Goal: Information Seeking & Learning: Learn about a topic

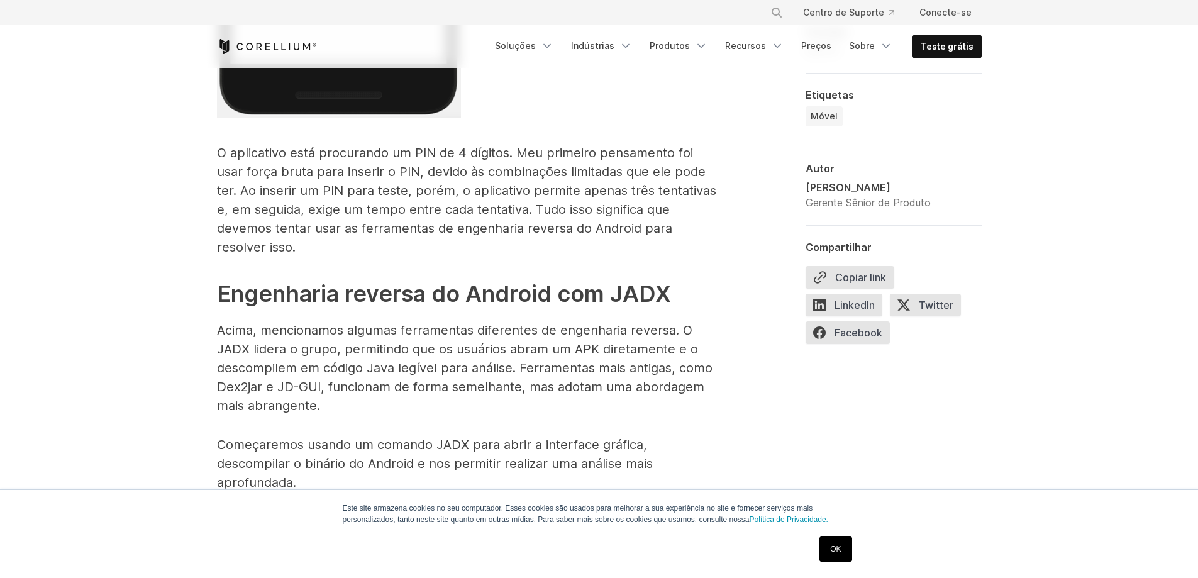
scroll to position [3144, 0]
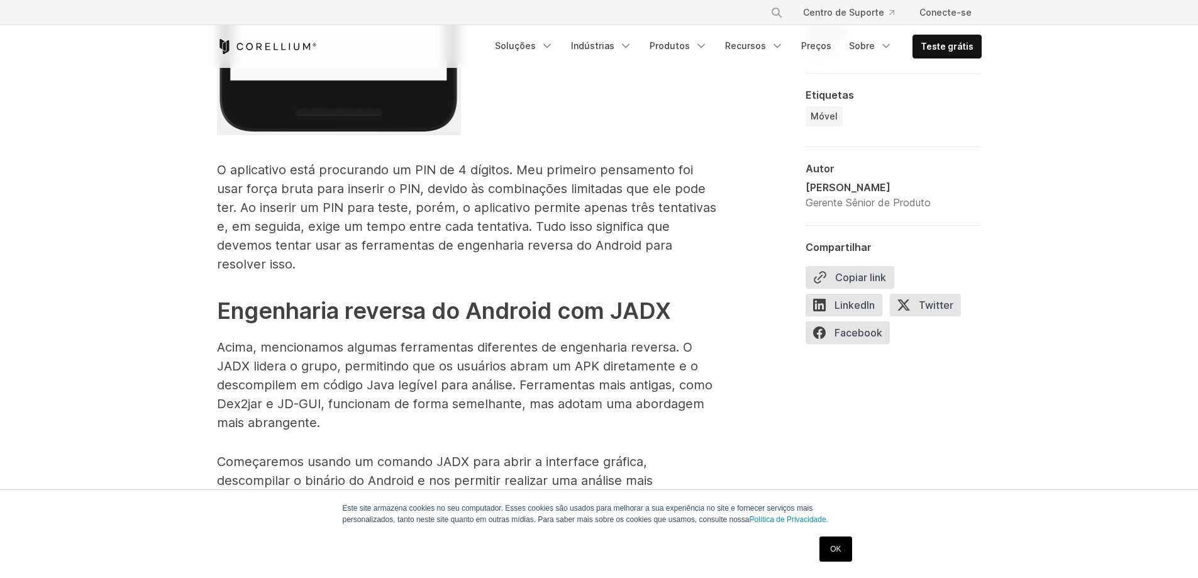
click at [639, 297] on font "Engenharia reversa do Android com JADX" at bounding box center [444, 311] width 454 height 28
copy font "JADX"
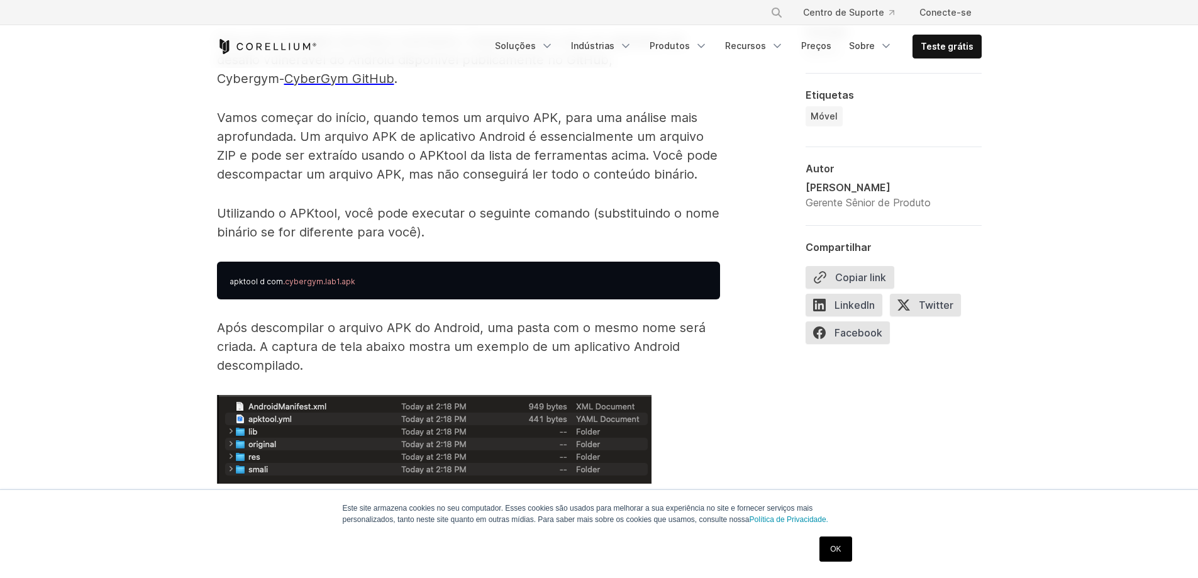
scroll to position [1761, 0]
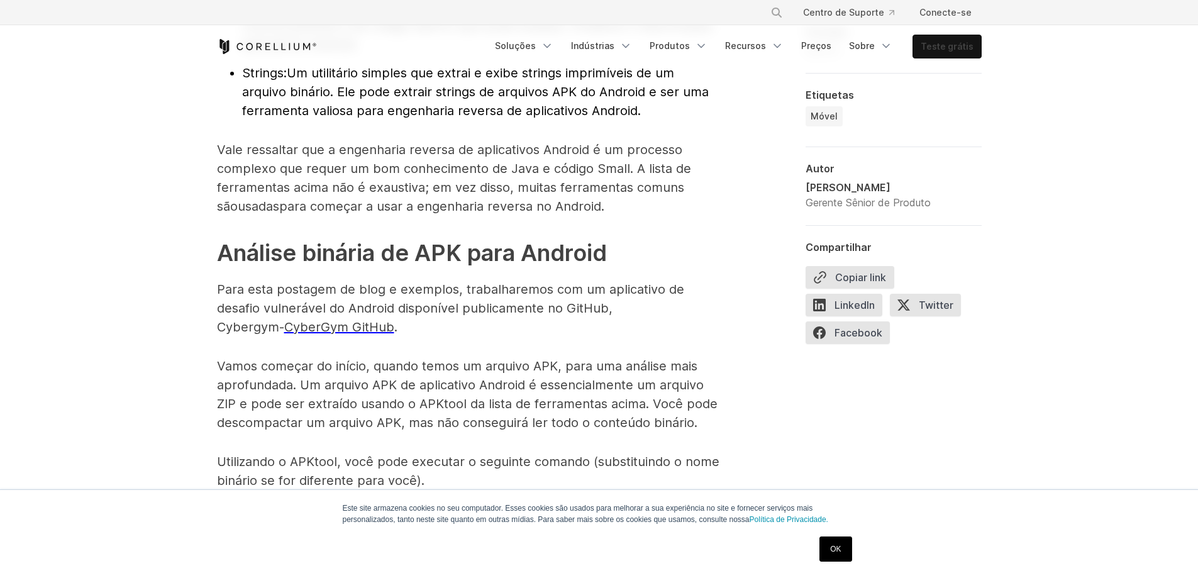
click at [943, 44] on font "Teste grátis" at bounding box center [947, 46] width 53 height 11
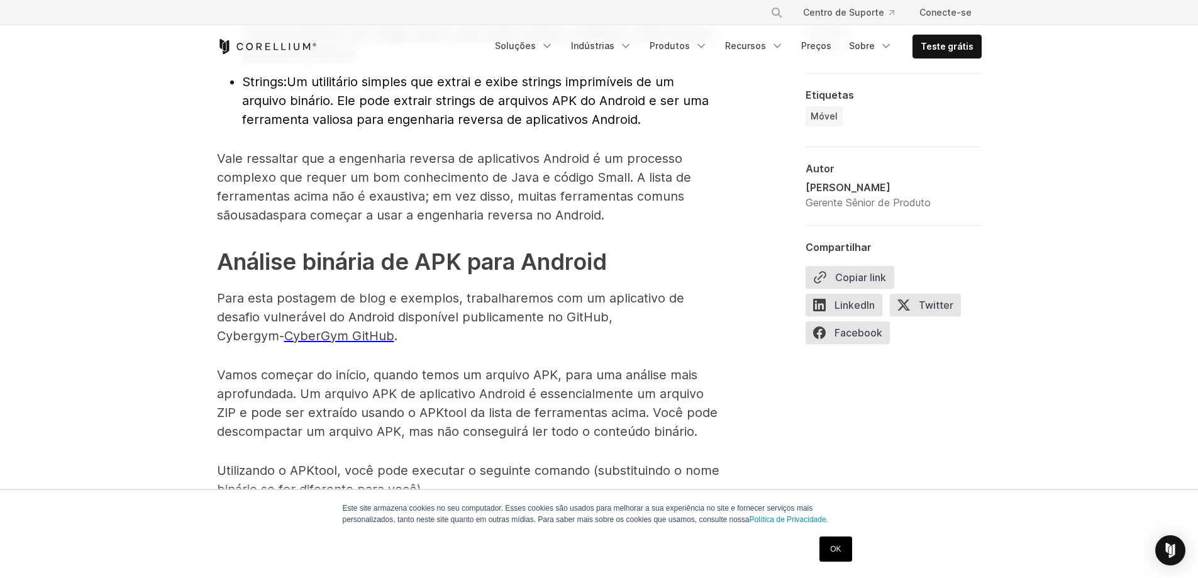
scroll to position [1815, 0]
